Goal: Communication & Community: Answer question/provide support

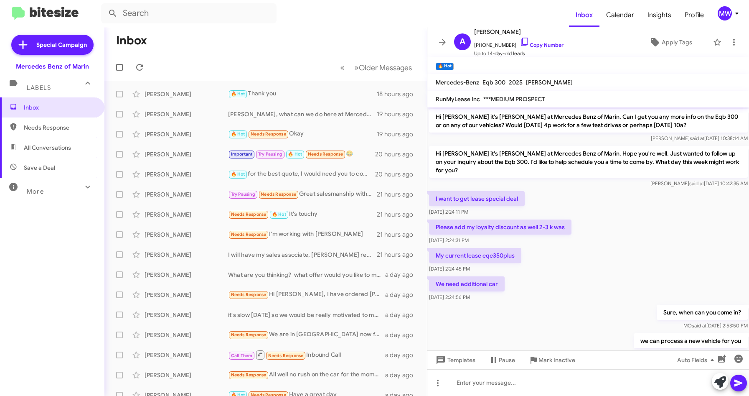
scroll to position [401, 0]
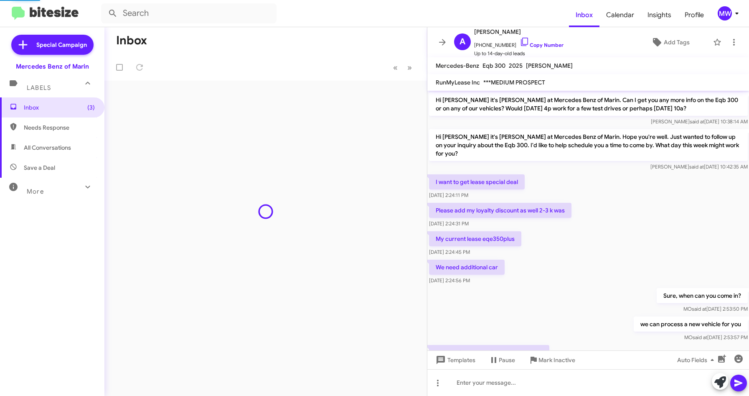
scroll to position [367, 0]
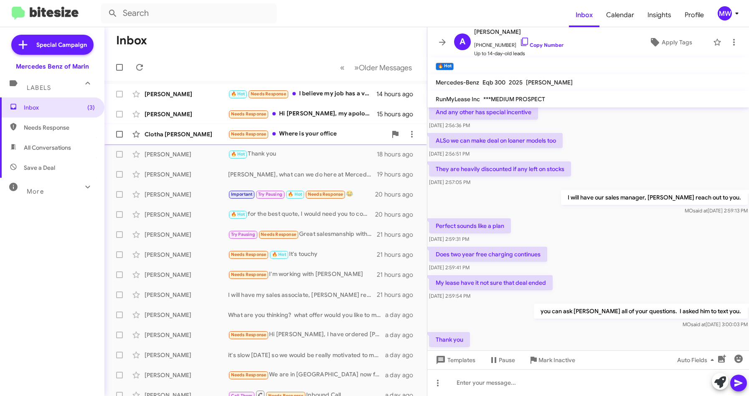
click at [309, 135] on div "Needs Response Where is your office" at bounding box center [307, 134] width 159 height 10
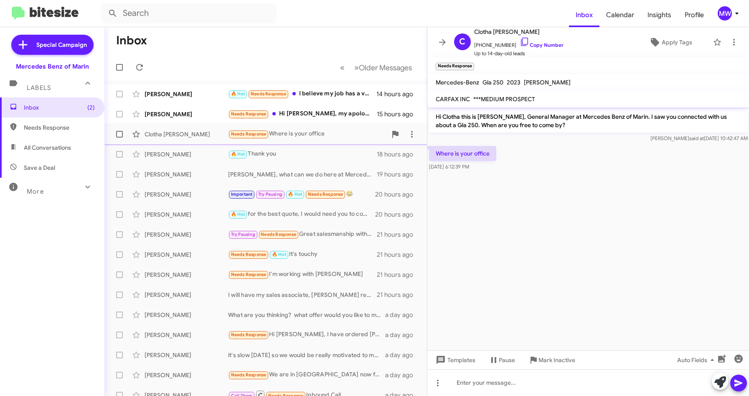
click at [333, 138] on div "Needs Response Where is your office" at bounding box center [307, 134] width 159 height 10
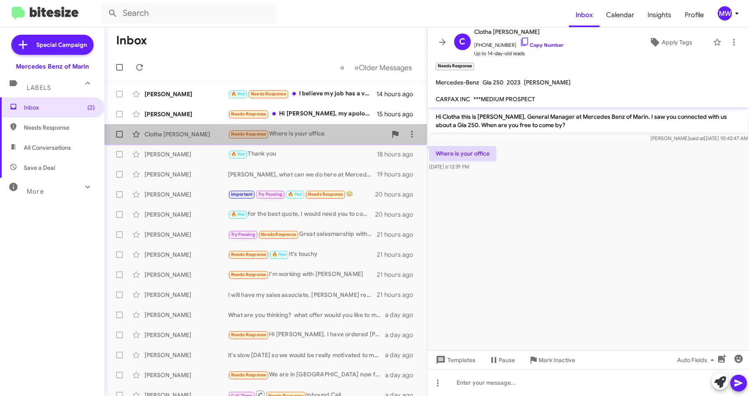
click at [315, 137] on div "Needs Response Where is your office" at bounding box center [307, 134] width 159 height 10
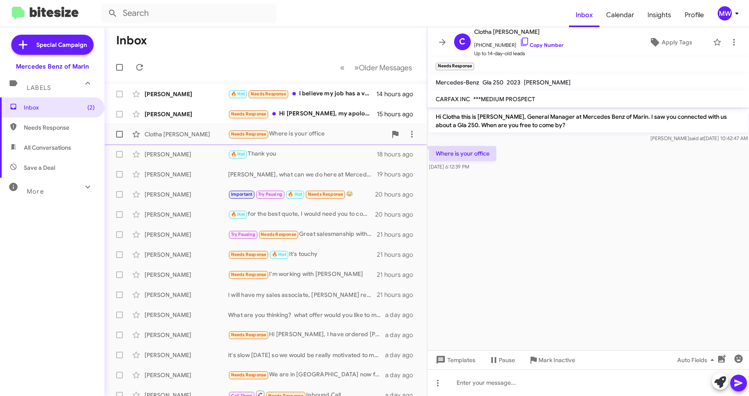
click at [298, 131] on div "Needs Response Where is your office" at bounding box center [307, 134] width 159 height 10
click at [518, 383] on div at bounding box center [588, 382] width 322 height 27
click at [521, 378] on div at bounding box center [588, 382] width 322 height 27
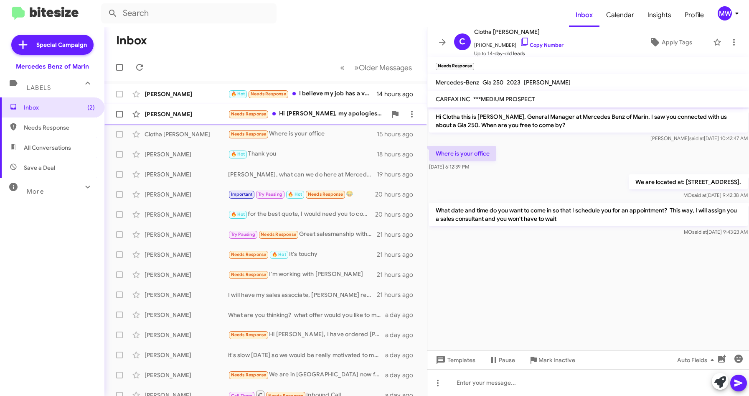
click at [343, 112] on div "Needs Response Hi Omar, my apologies, I am out of Cali now for work trip for 2 …" at bounding box center [307, 114] width 159 height 10
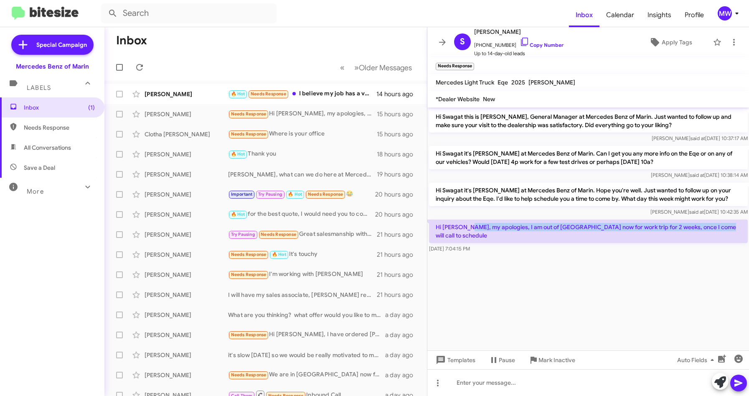
drag, startPoint x: 470, startPoint y: 228, endPoint x: 715, endPoint y: 222, distance: 244.1
click at [715, 222] on p "Hi Omar, my apologies, I am out of Cali now for work trip for 2 weeks, once I c…" at bounding box center [588, 230] width 319 height 23
drag, startPoint x: 715, startPoint y: 222, endPoint x: 653, endPoint y: 306, distance: 103.7
click at [666, 267] on cdk-virtual-scroll-viewport "Hi Swagat this is Omar Ibrahimi, General Manager at Mercedes Benz of Marin. Jus…" at bounding box center [588, 228] width 322 height 243
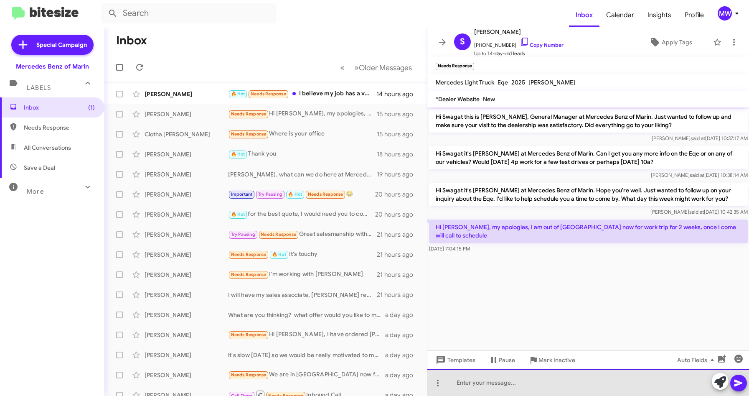
click at [591, 379] on div at bounding box center [588, 382] width 322 height 27
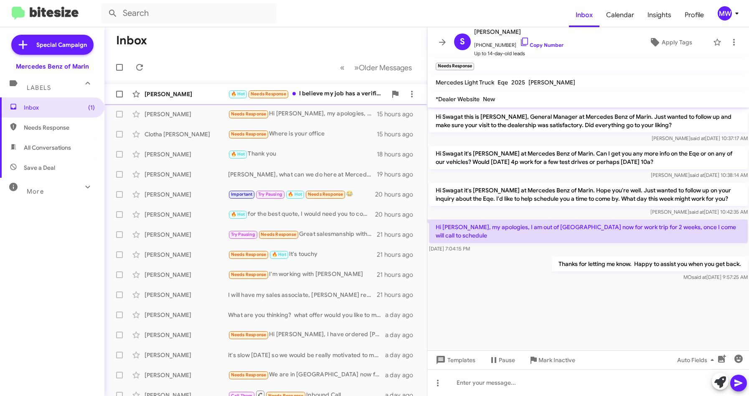
click at [323, 88] on div "Lucrecia Larry 🔥 Hot Needs Response I believe my job has a verification system …" at bounding box center [265, 94] width 309 height 17
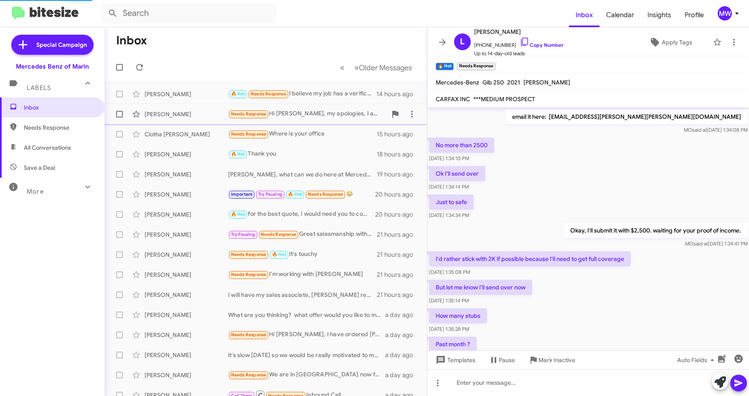
scroll to position [376, 0]
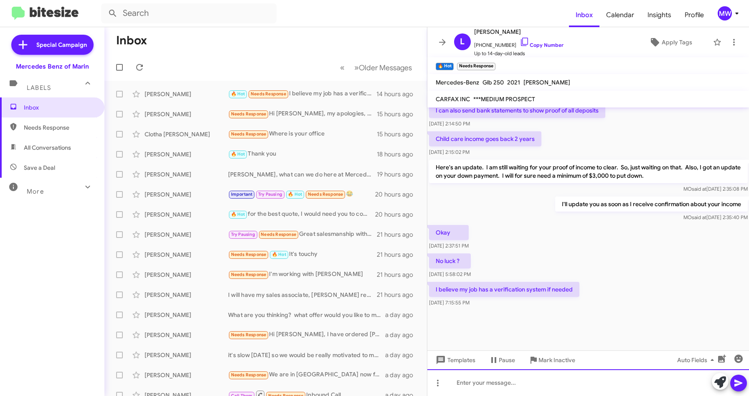
click at [501, 387] on div at bounding box center [588, 382] width 322 height 27
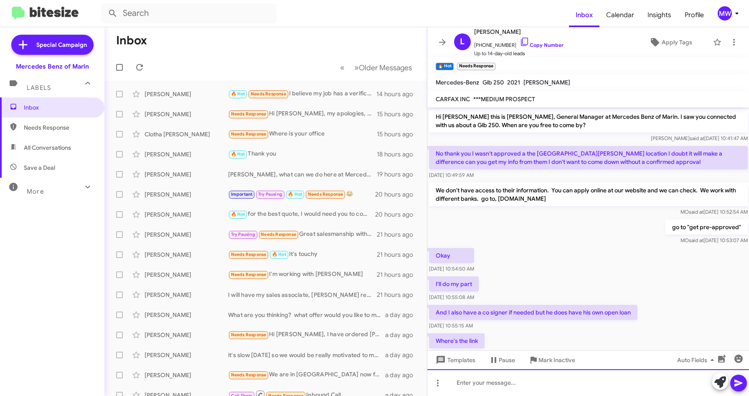
scroll to position [42, 0]
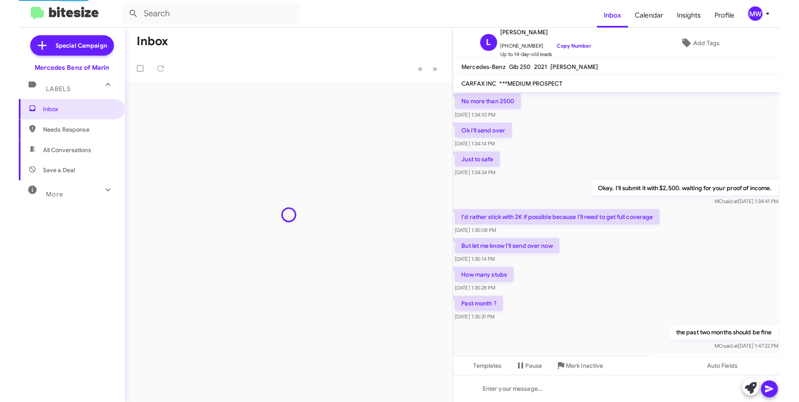
scroll to position [359, 0]
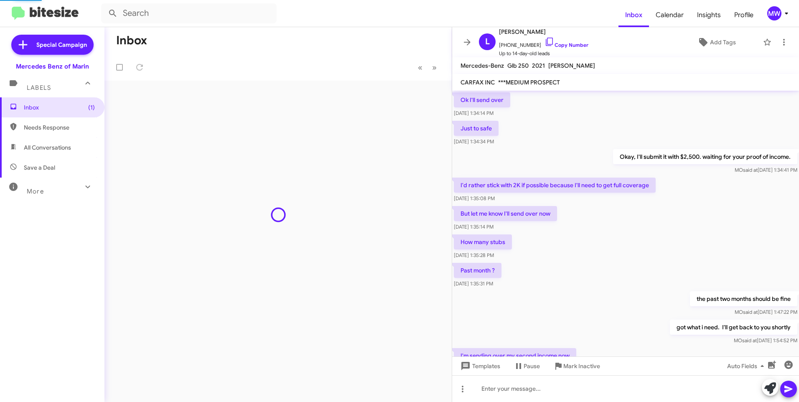
scroll to position [353, 0]
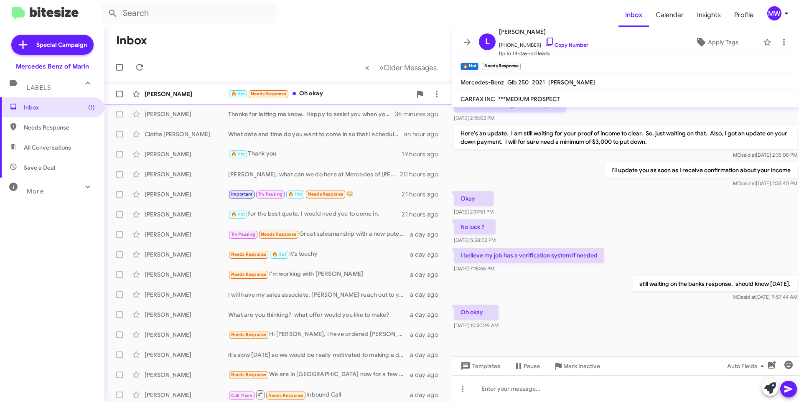
click at [340, 90] on div "🔥 Hot Needs Response Oh okay" at bounding box center [319, 94] width 183 height 10
